Goal: Transaction & Acquisition: Purchase product/service

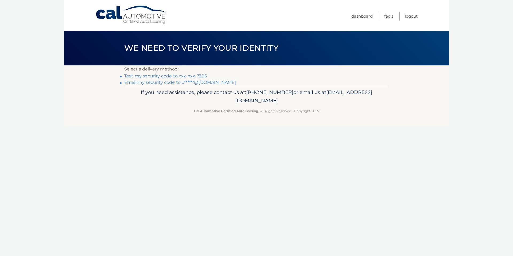
click at [203, 75] on link "Text my security code to xxx-xxx-7395" at bounding box center [165, 76] width 83 height 5
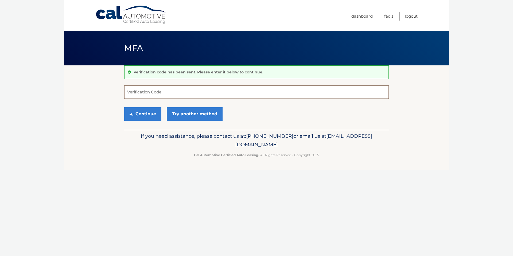
click at [170, 95] on input "Verification Code" at bounding box center [256, 92] width 265 height 13
type input "931858"
click at [144, 113] on button "Continue" at bounding box center [142, 113] width 37 height 13
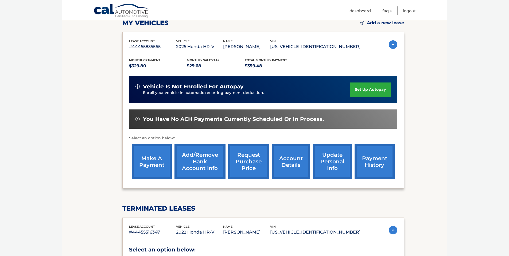
scroll to position [80, 0]
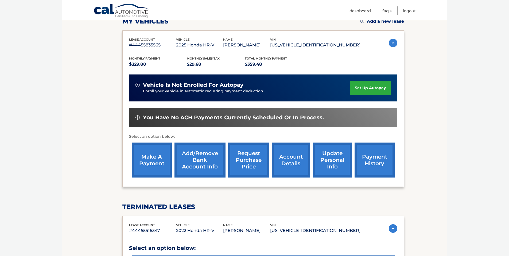
click at [155, 159] on link "make a payment" at bounding box center [152, 160] width 40 height 35
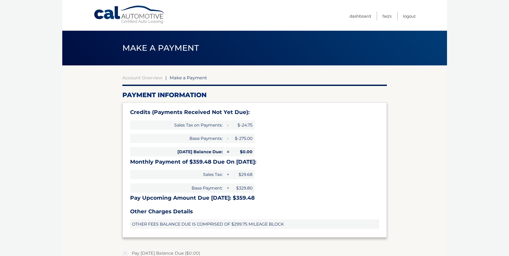
select select "ZmEyMDI2OTYtYjZmMi00N2Y4LThjODUtMDIyNDM3ZDQ0MDM1"
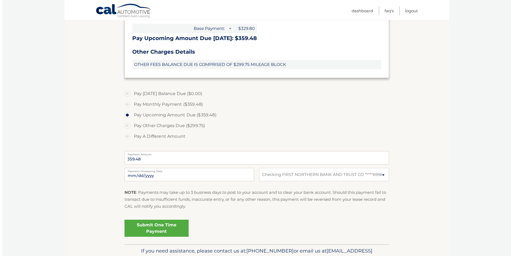
scroll to position [160, 0]
click at [149, 224] on link "Submit One Time Payment" at bounding box center [154, 227] width 64 height 17
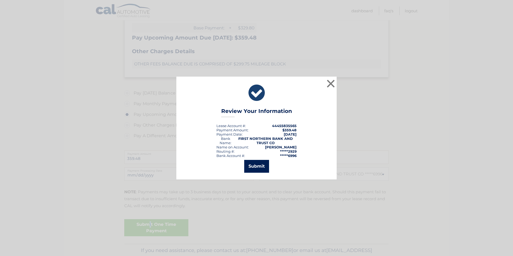
click at [248, 163] on button "Submit" at bounding box center [256, 166] width 25 height 13
